Goal: Information Seeking & Learning: Learn about a topic

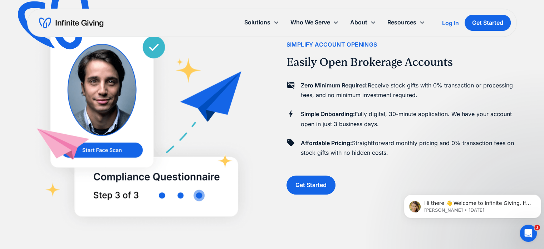
scroll to position [501, 0]
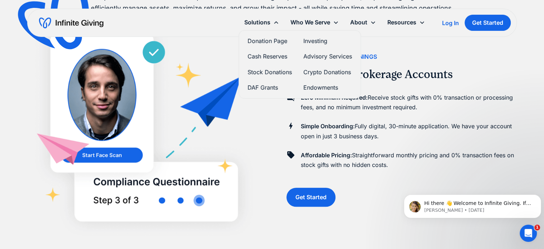
click at [309, 41] on link "Investing" at bounding box center [327, 41] width 49 height 10
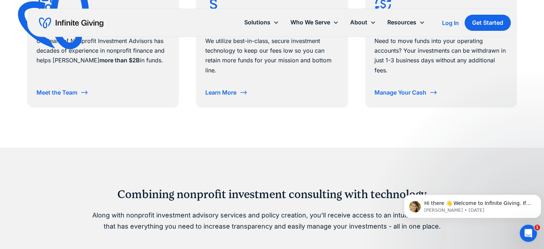
scroll to position [465, 0]
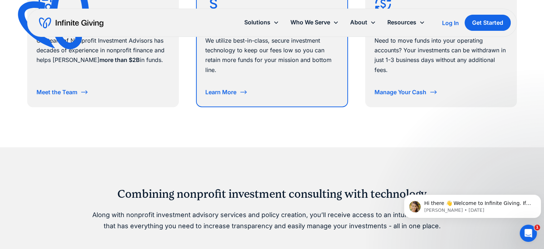
click at [230, 92] on div "Learn More" at bounding box center [220, 92] width 31 height 6
